Goal: Task Accomplishment & Management: Complete application form

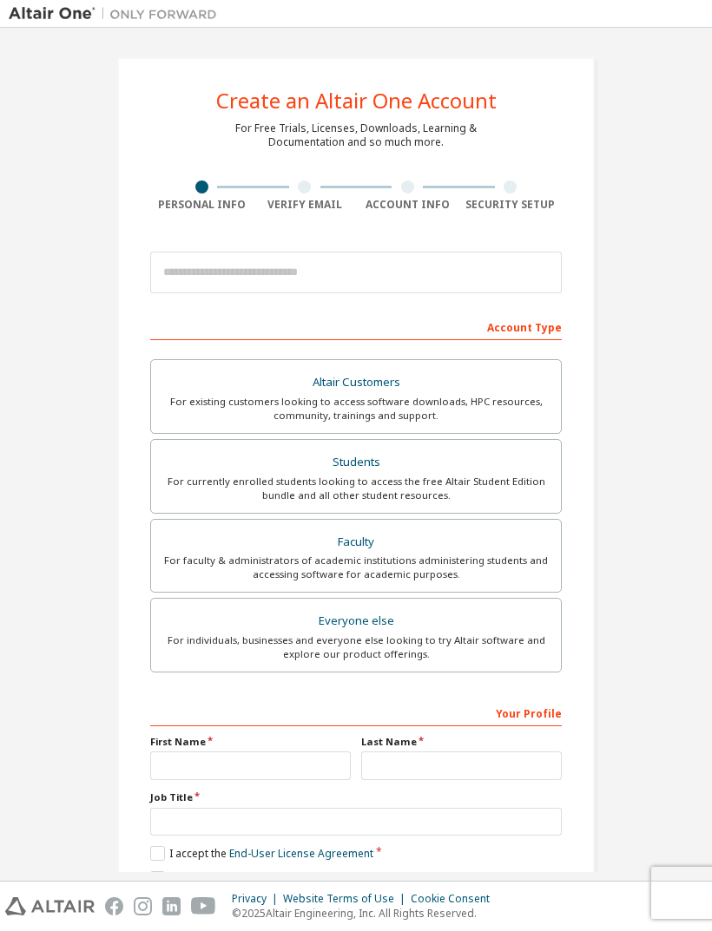
scroll to position [35, 0]
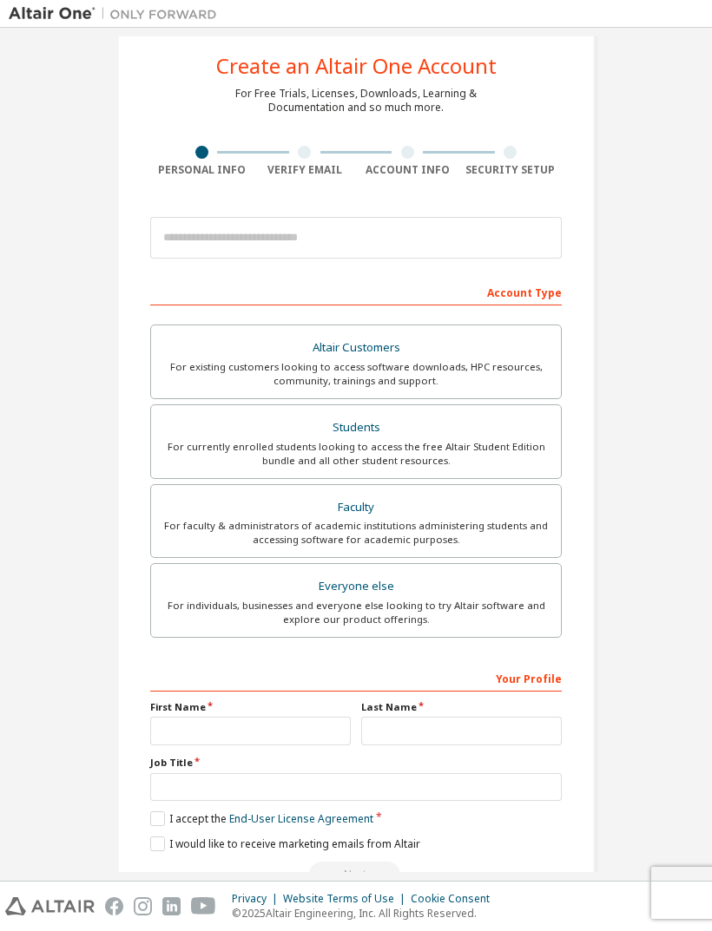
click at [167, 450] on div "For currently enrolled students looking to access the free Altair Student Editi…" at bounding box center [355, 454] width 389 height 28
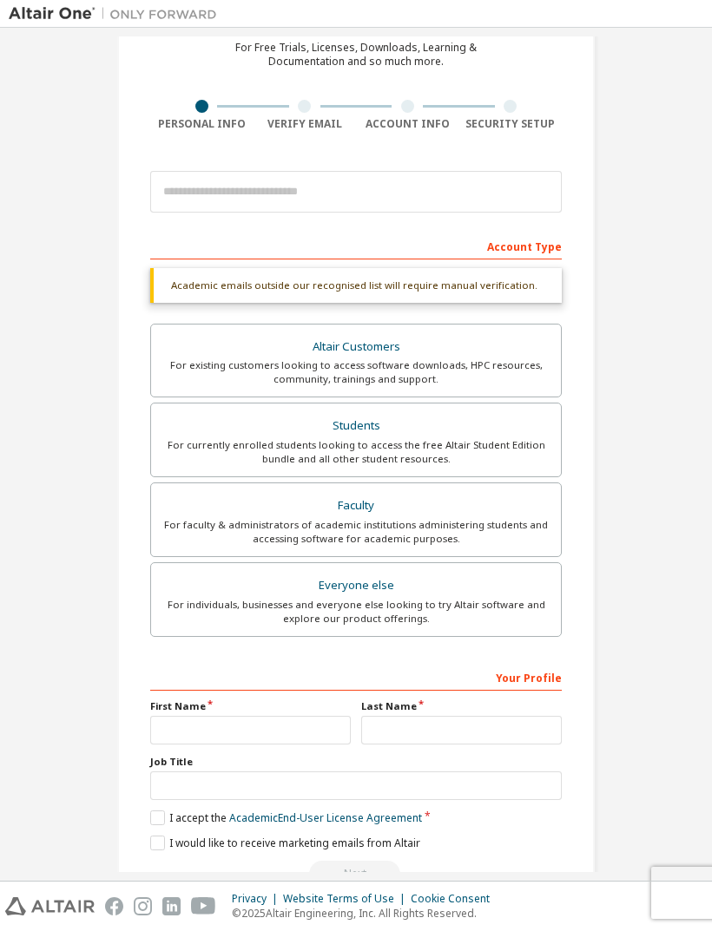
scroll to position [79, 0]
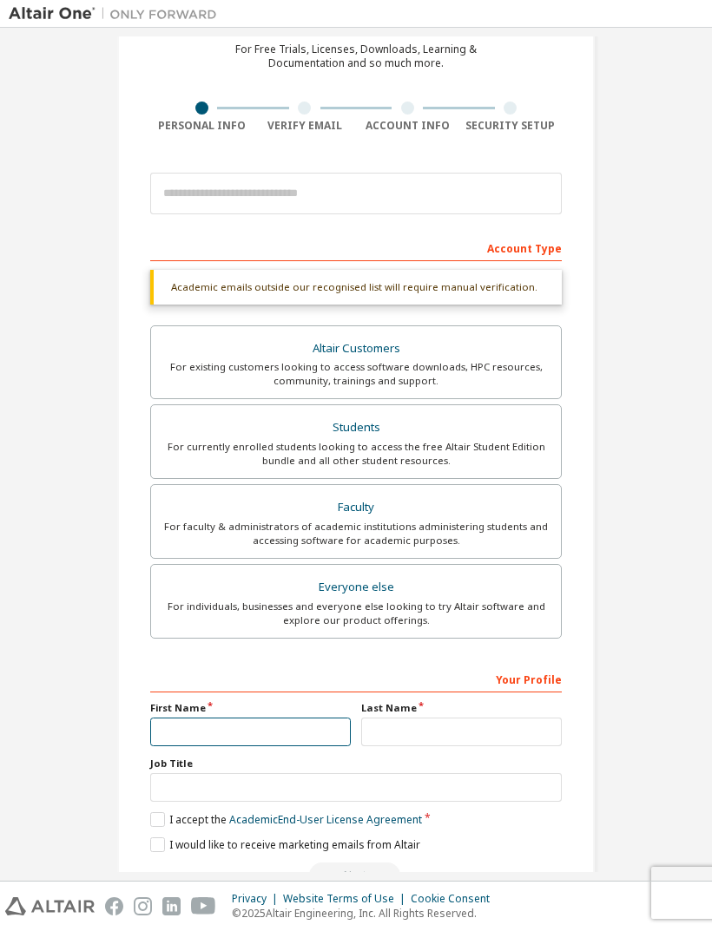
click at [191, 725] on input "text" at bounding box center [250, 732] width 200 height 29
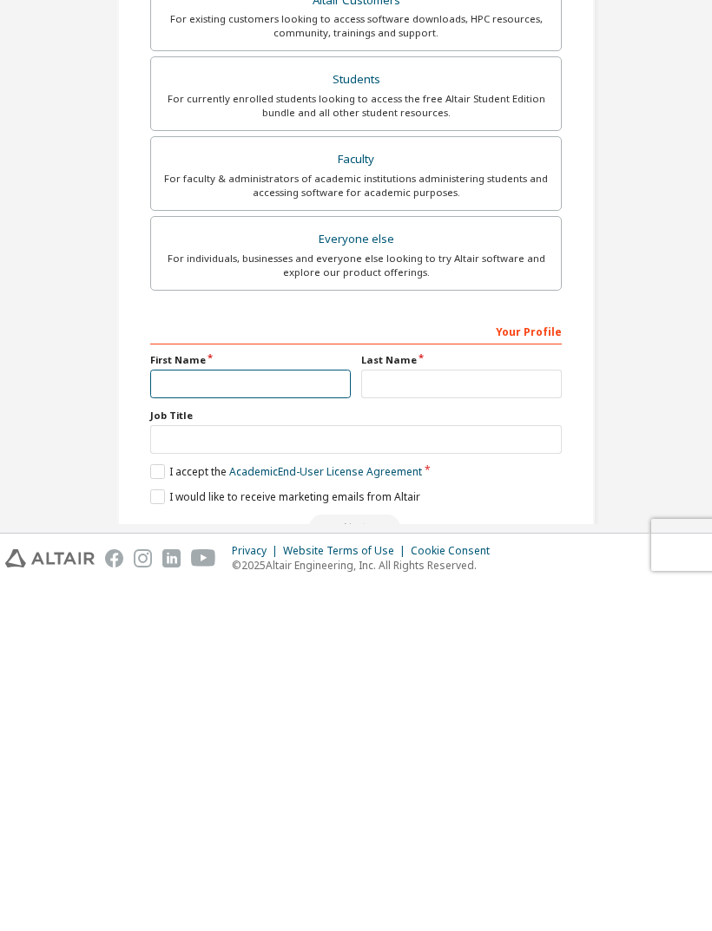
scroll to position [56, 0]
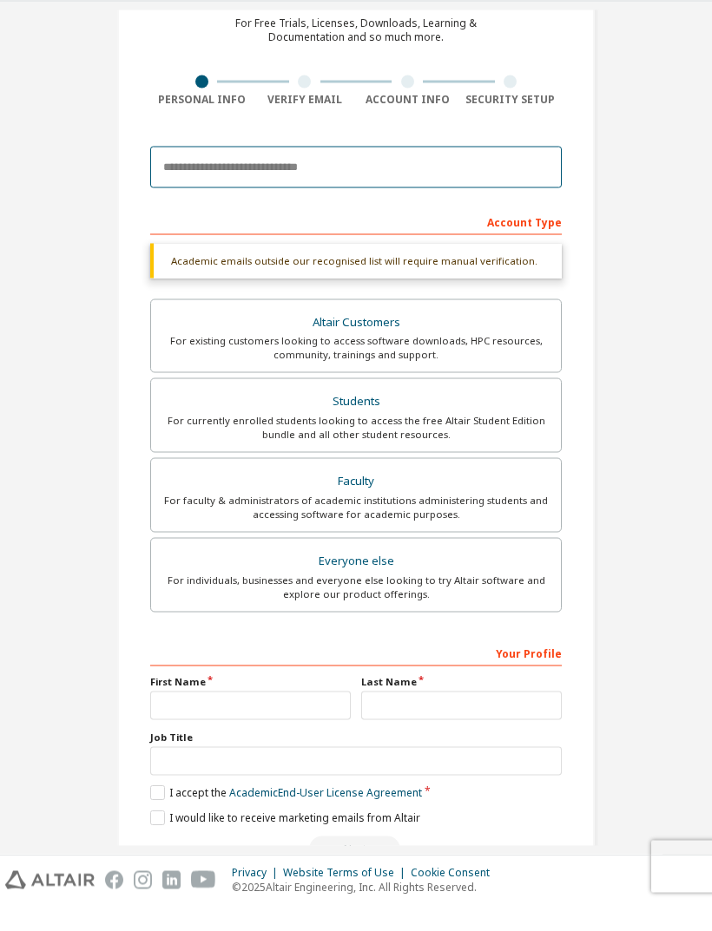
click at [516, 173] on input "email" at bounding box center [355, 194] width 411 height 42
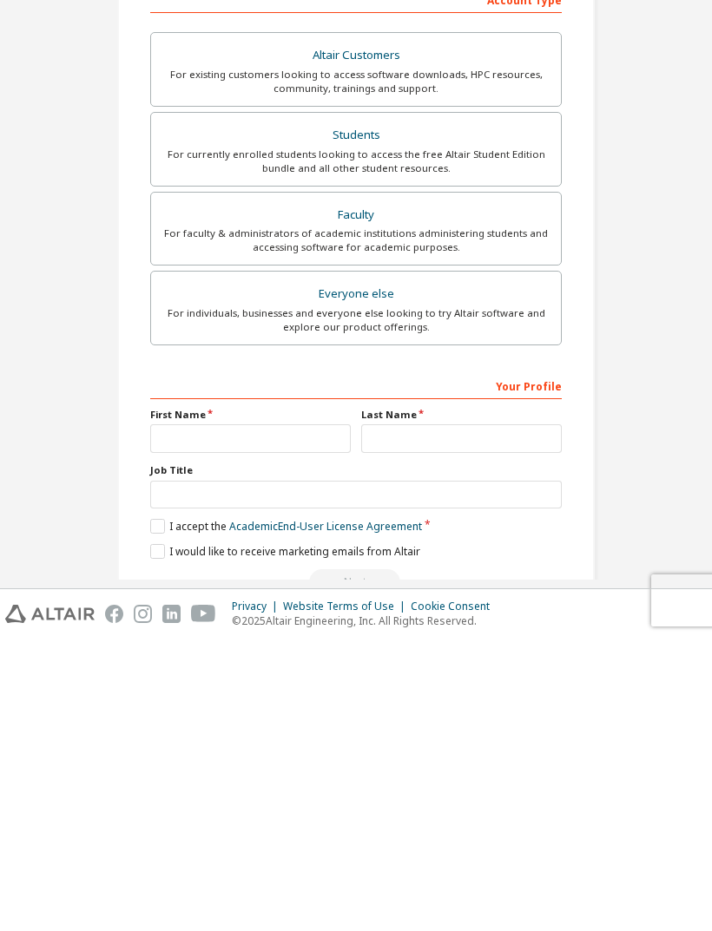
scroll to position [36, 0]
type input "**********"
click at [311, 717] on input "text" at bounding box center [250, 731] width 200 height 29
type input "*********"
click at [451, 717] on input "text" at bounding box center [461, 731] width 200 height 29
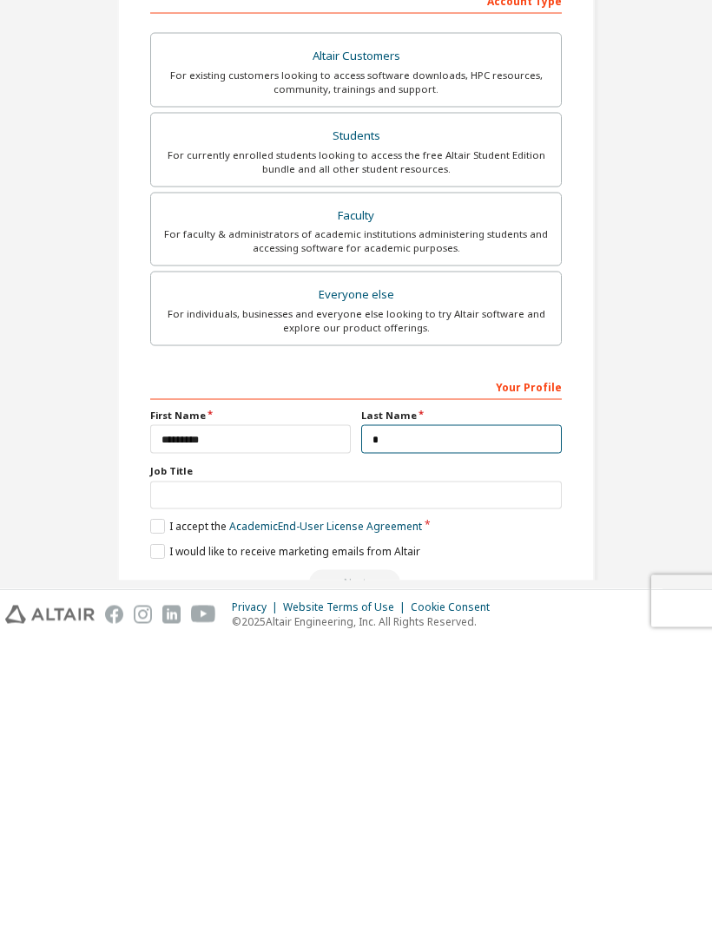
scroll to position [31, 0]
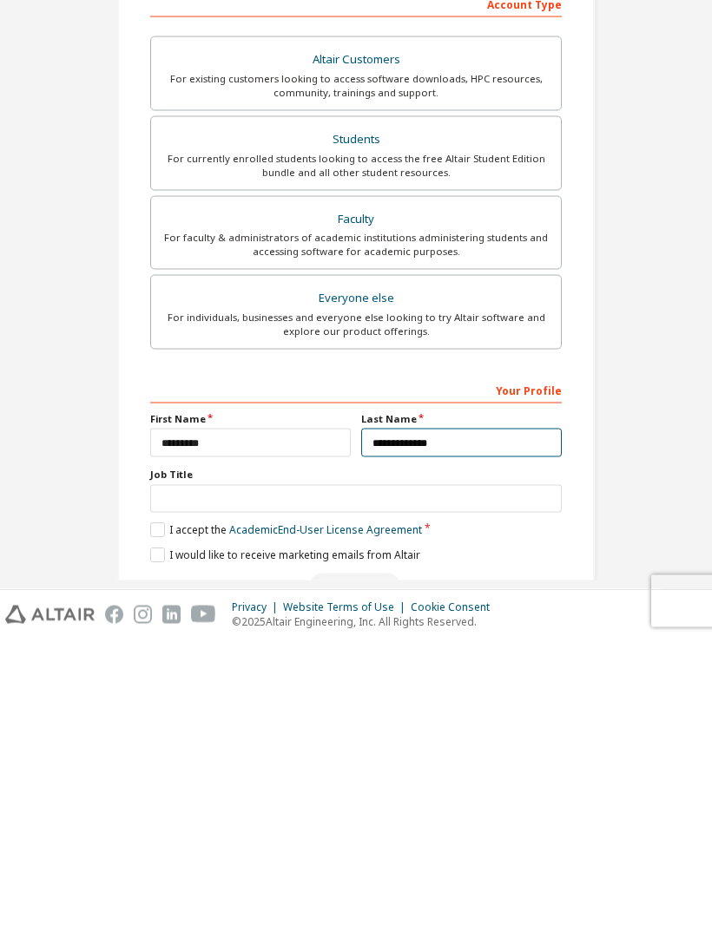
type input "**********"
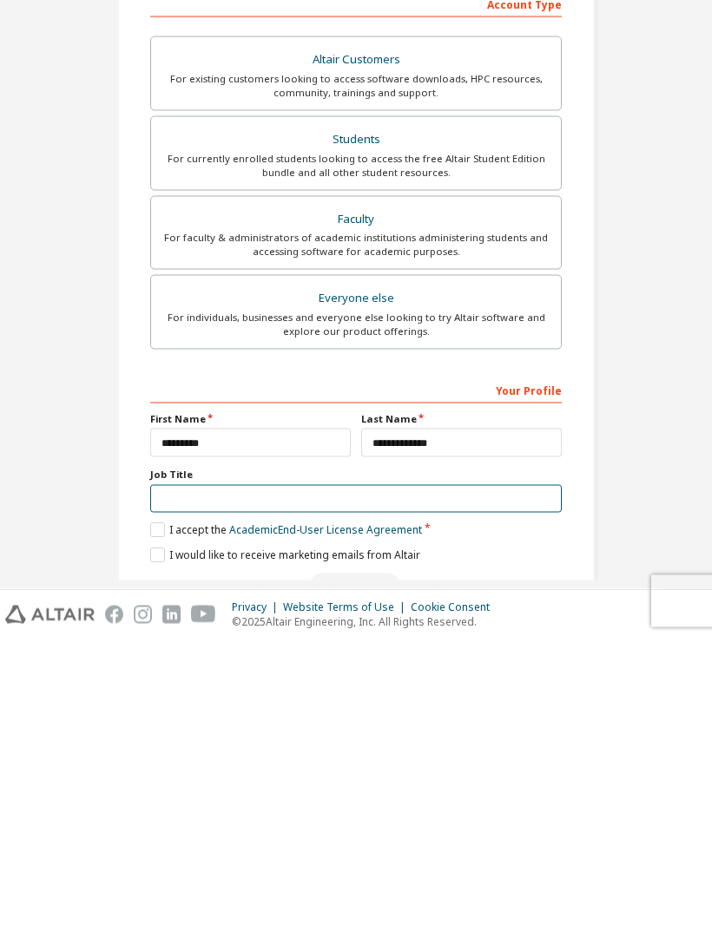
click at [523, 777] on input "text" at bounding box center [355, 791] width 411 height 29
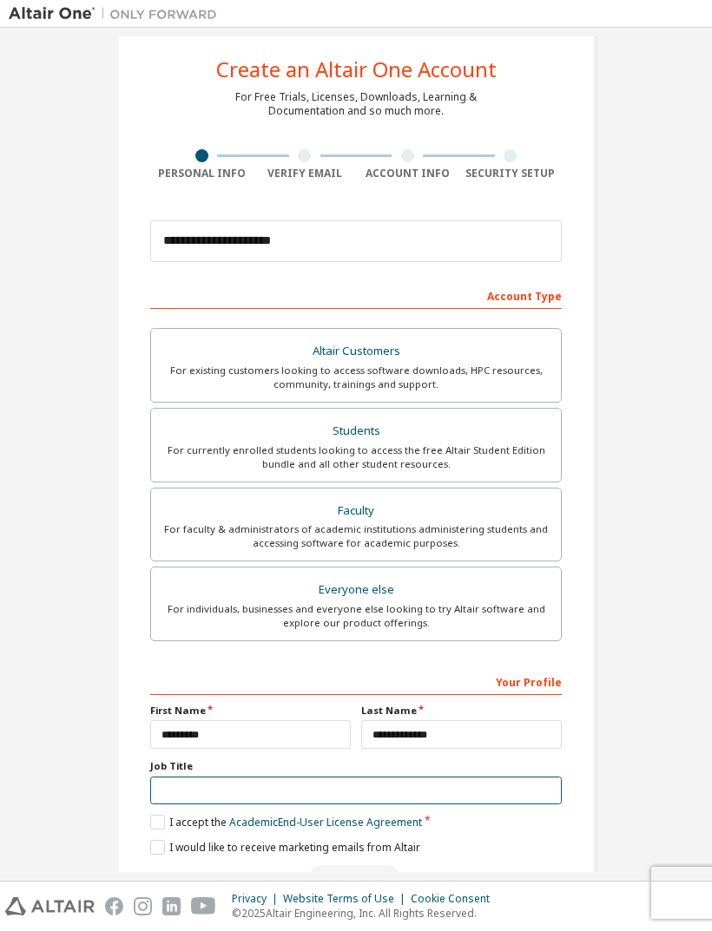
click at [306, 777] on input "text" at bounding box center [355, 791] width 411 height 29
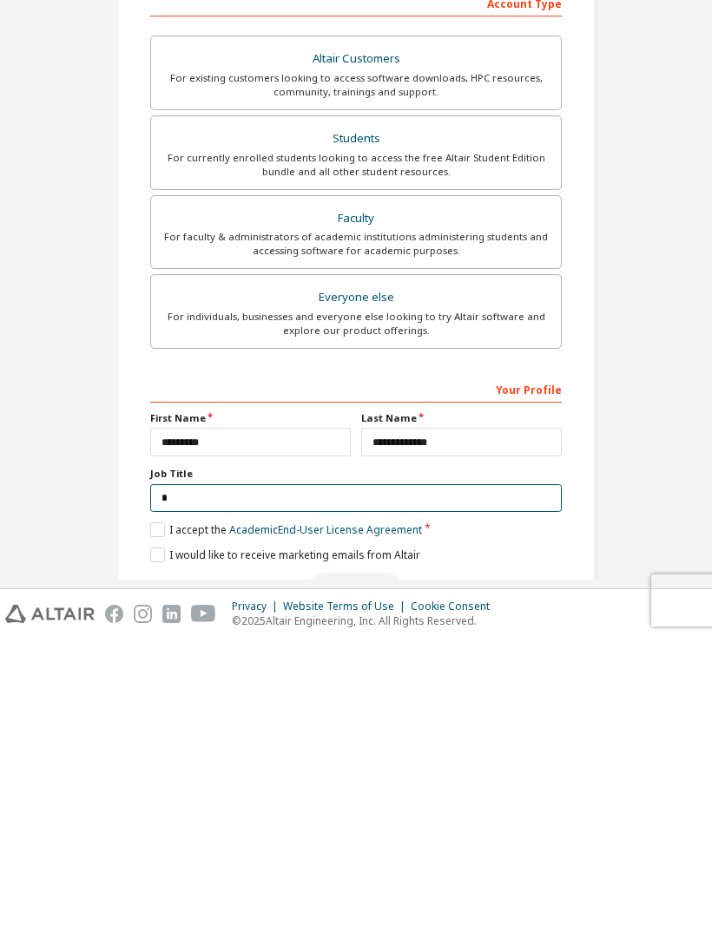
scroll to position [28, 0]
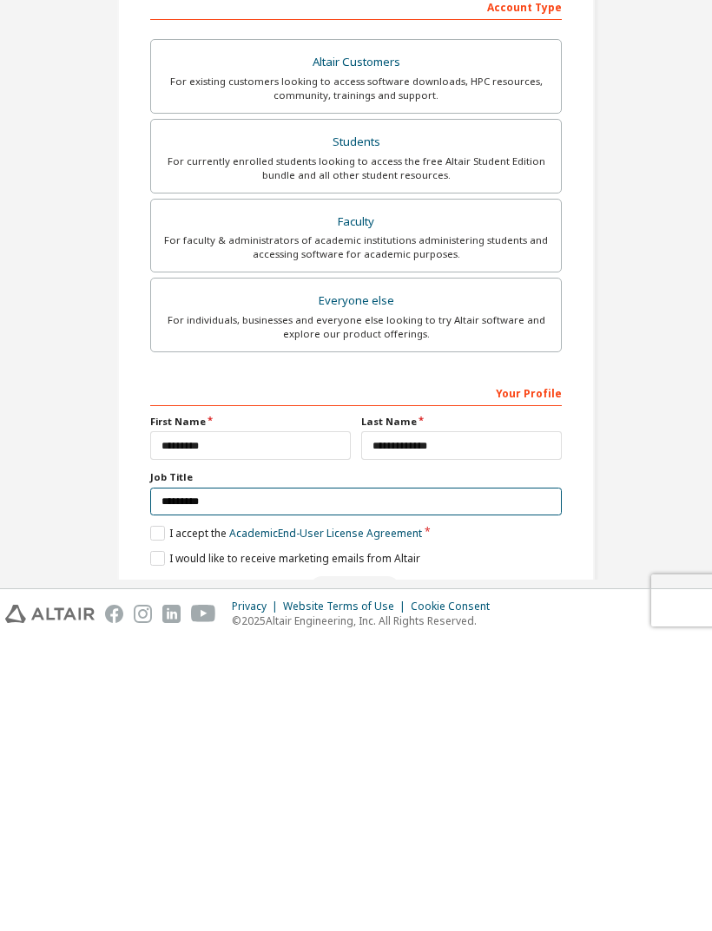
type input "********"
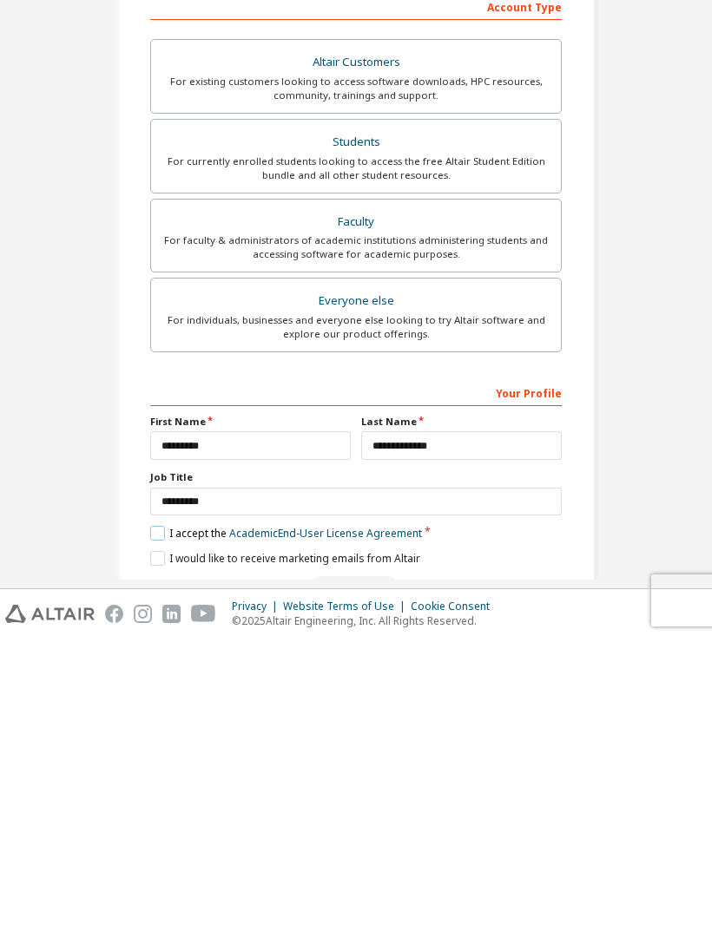
click at [161, 818] on label "I accept the Academic End-User License Agreement" at bounding box center [286, 825] width 272 height 15
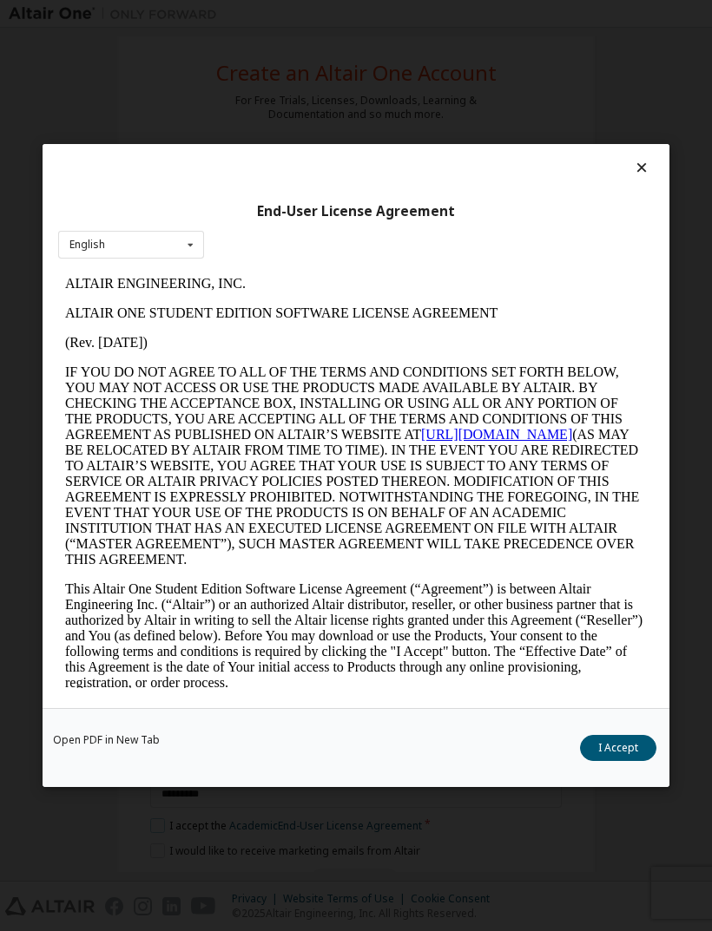
scroll to position [0, 0]
click at [194, 237] on icon at bounding box center [191, 245] width 22 height 27
click at [626, 758] on button "I Accept" at bounding box center [618, 748] width 76 height 26
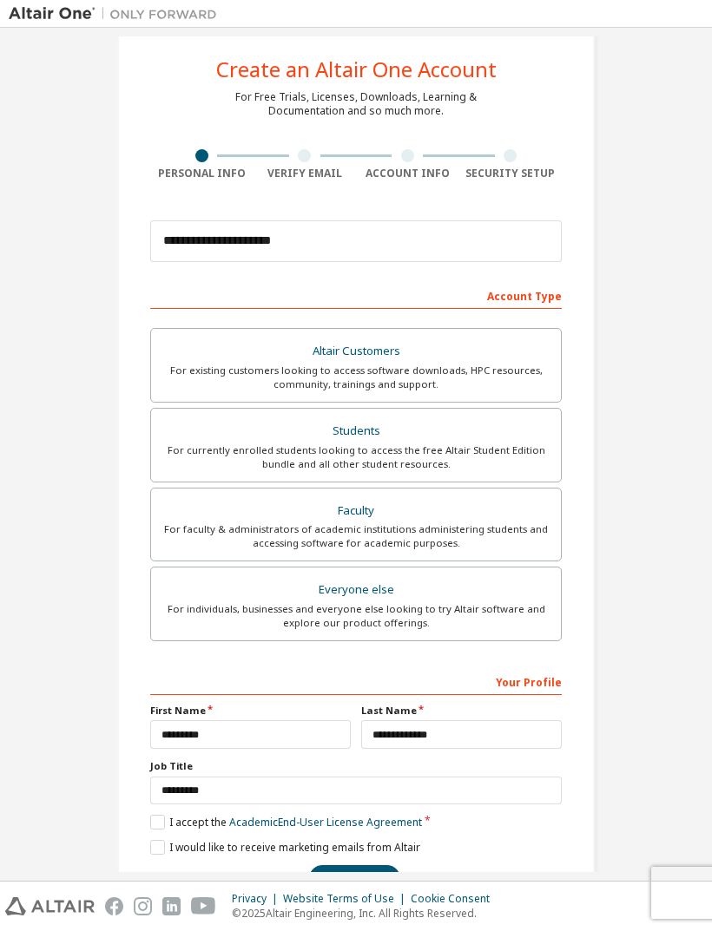
scroll to position [28, 0]
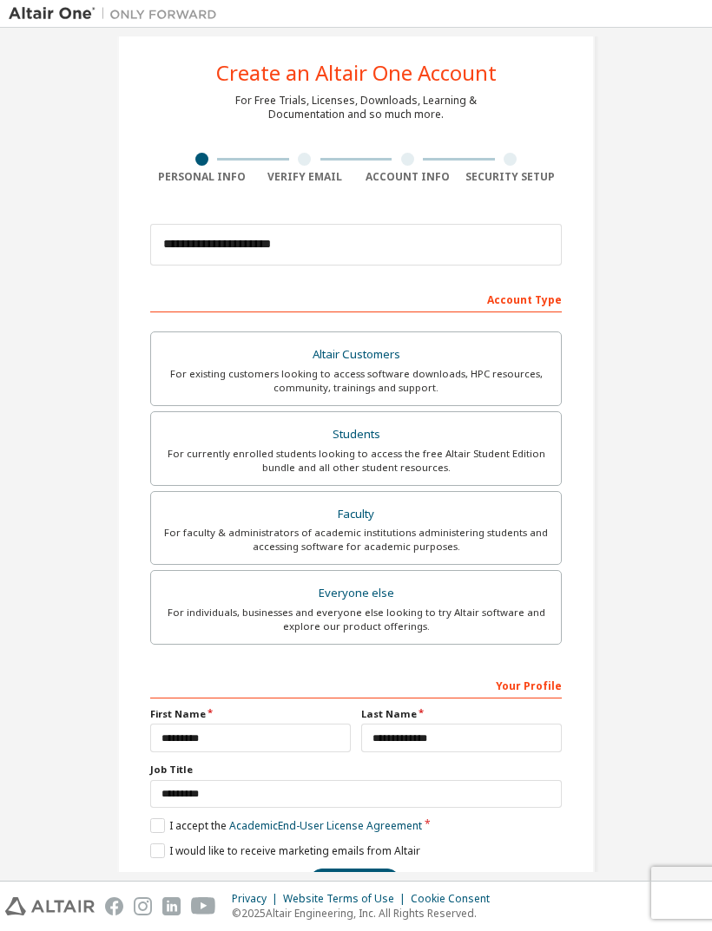
click at [366, 869] on button "Next" at bounding box center [354, 882] width 91 height 26
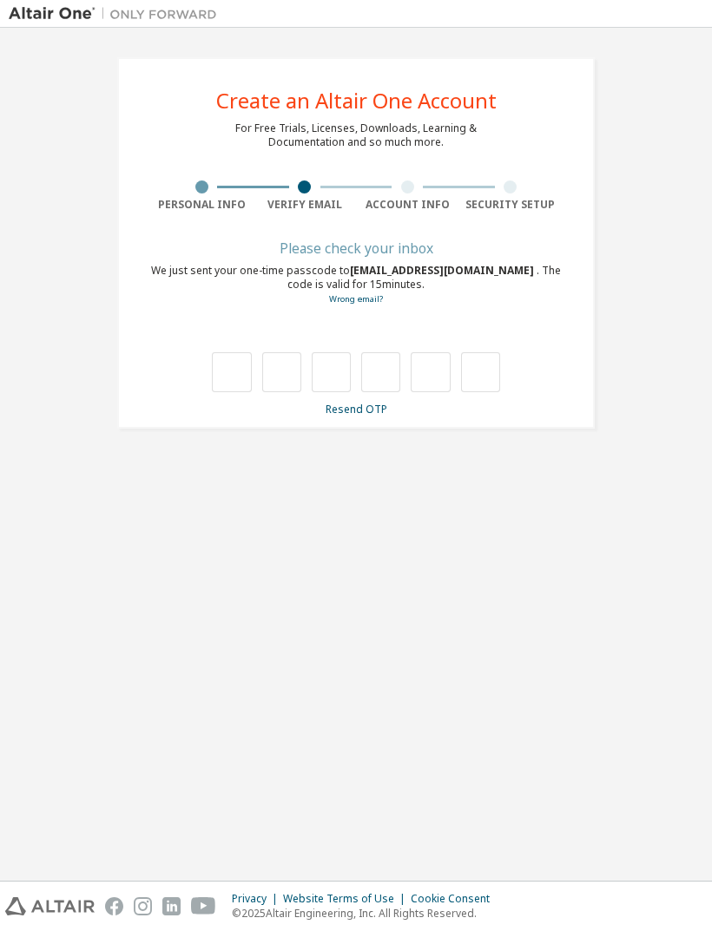
click at [235, 352] on input "text" at bounding box center [231, 372] width 39 height 40
type input "*"
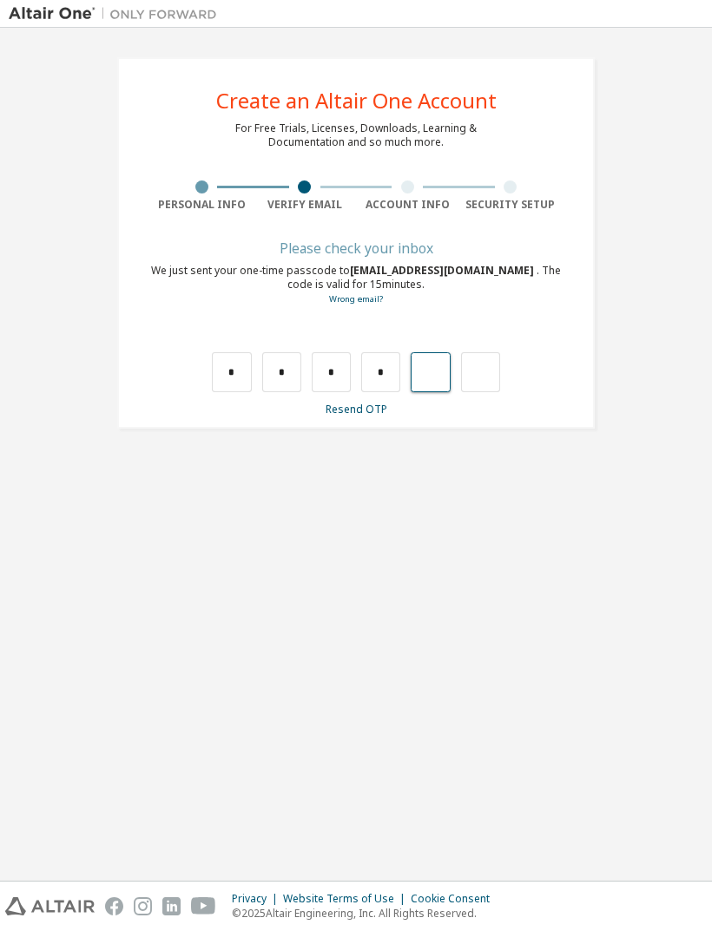
type input "*"
click at [258, 352] on div at bounding box center [356, 372] width 288 height 40
click at [237, 352] on input "text" at bounding box center [231, 372] width 39 height 40
type input "*"
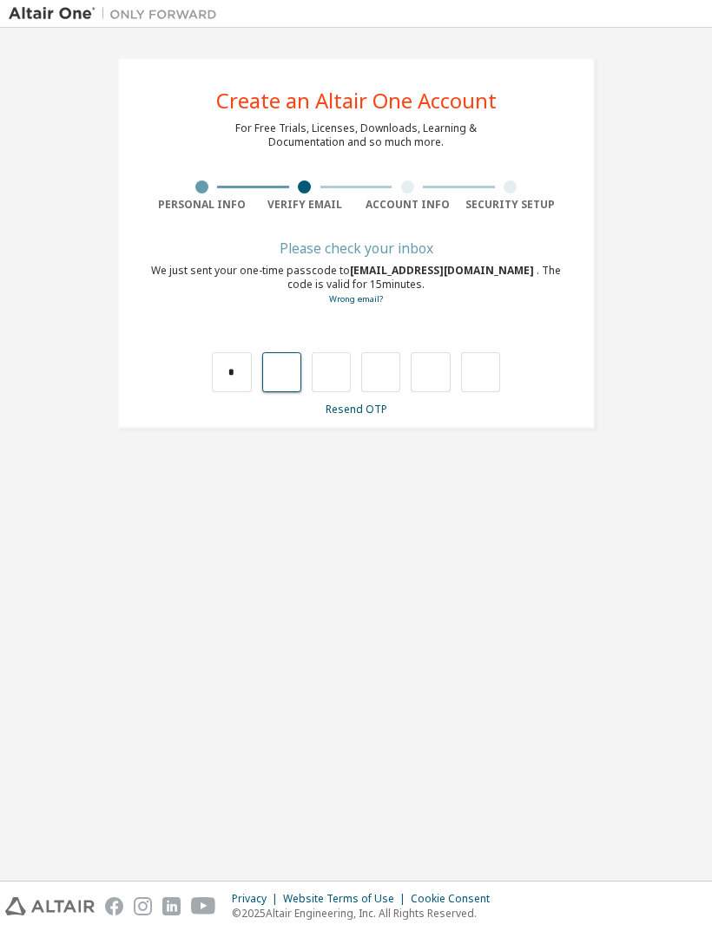
type input "*"
